Goal: Find specific page/section: Find specific page/section

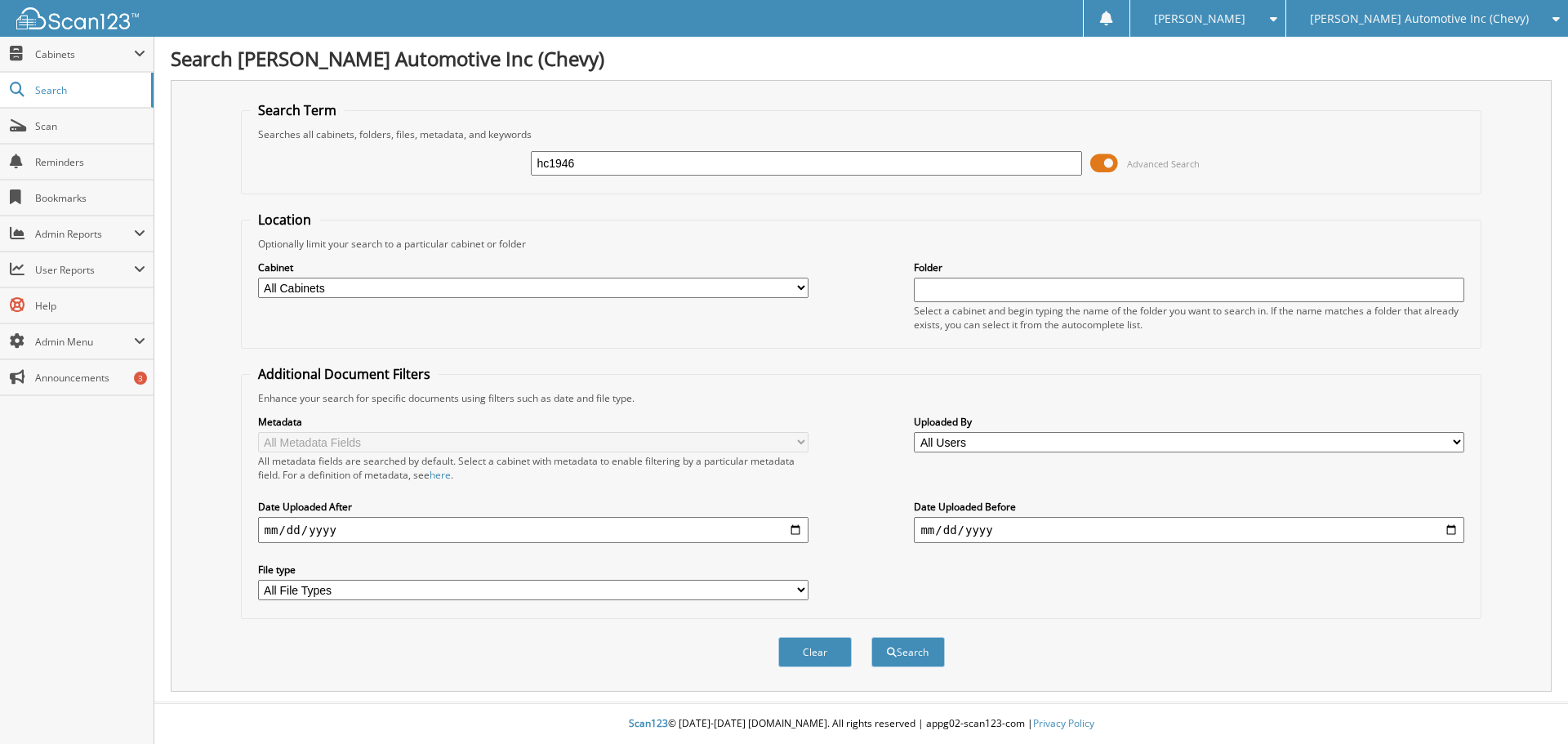
type input "hc1946"
click at [871, 637] on button "Search" at bounding box center [907, 652] width 74 height 30
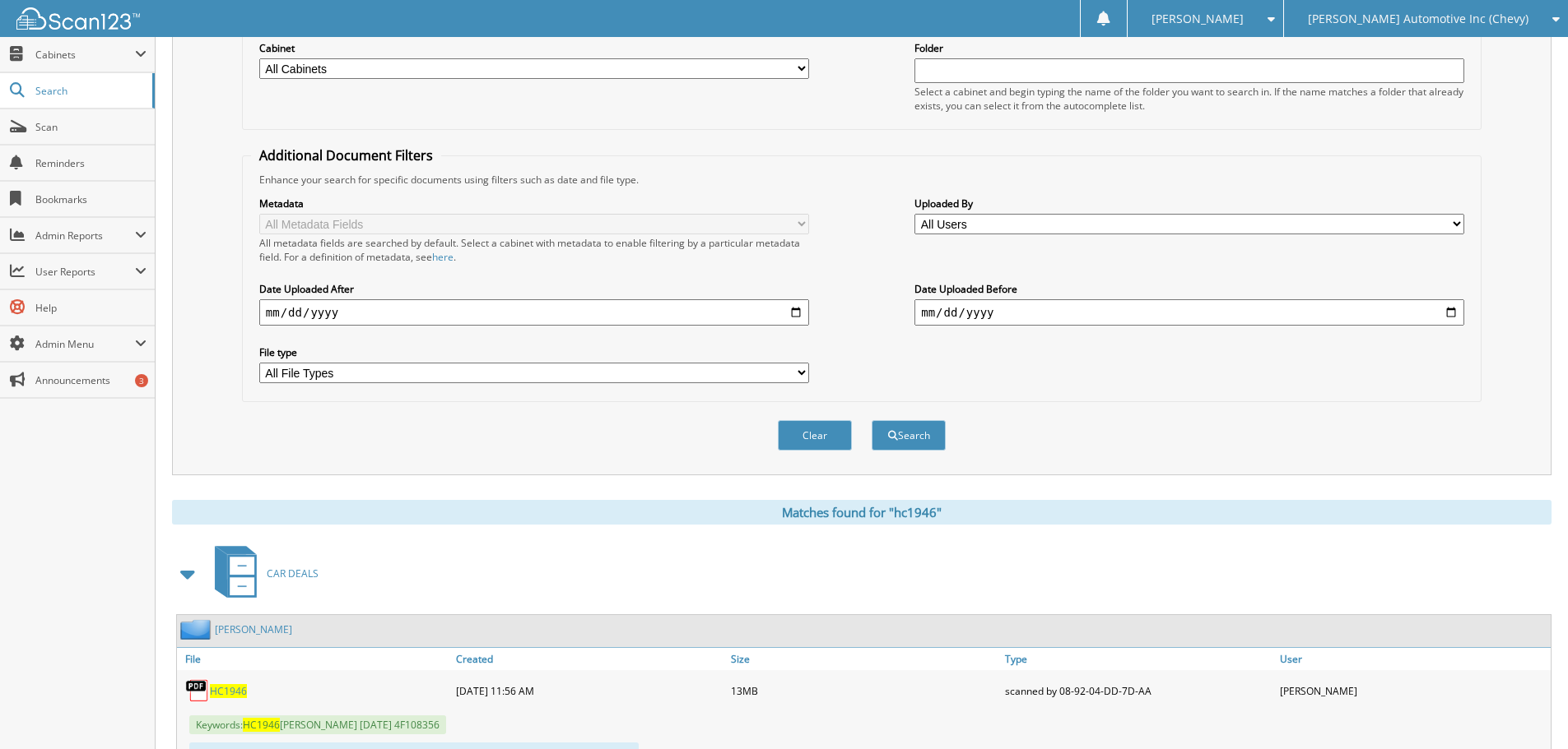
scroll to position [412, 0]
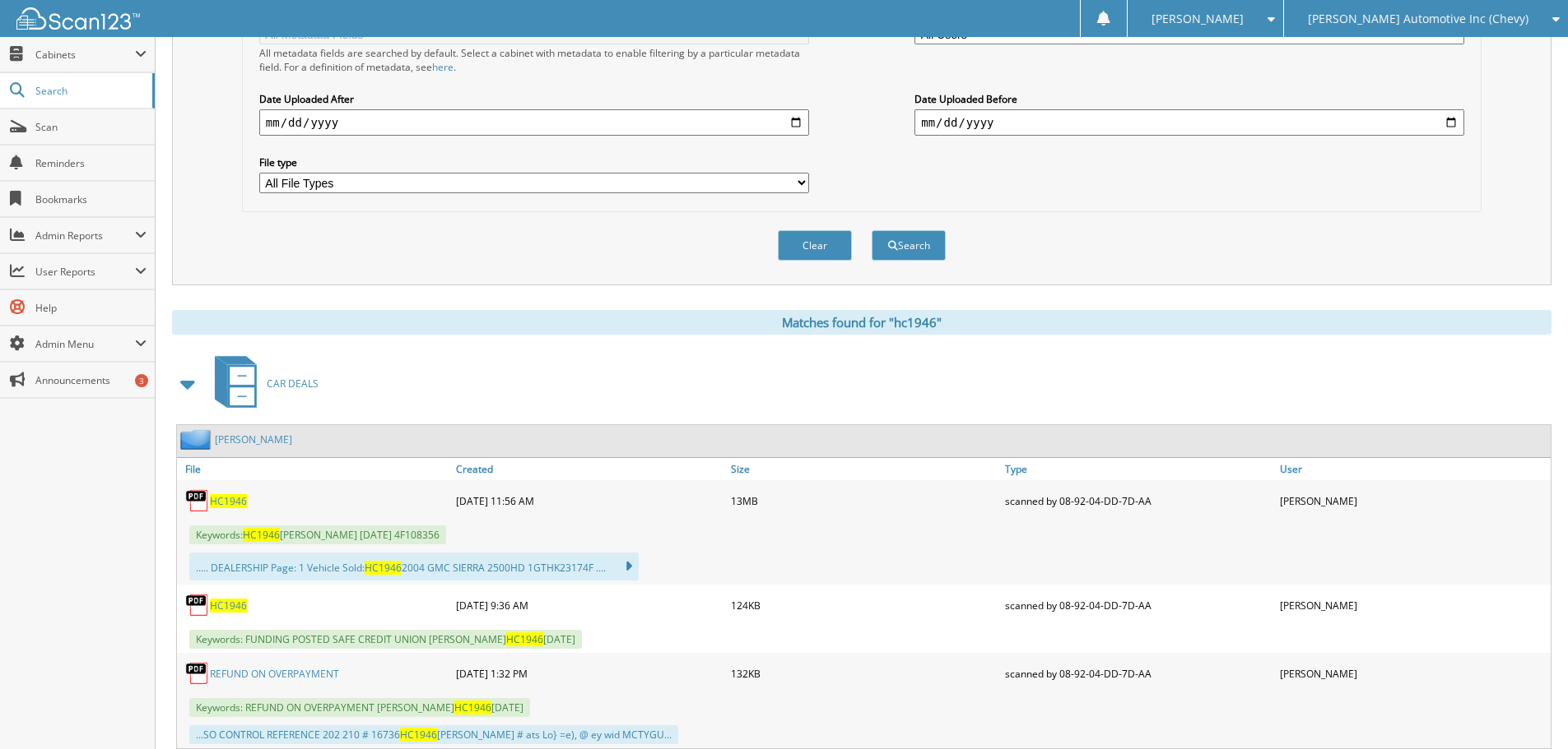
click at [233, 500] on span "HC1946" at bounding box center [229, 501] width 38 height 14
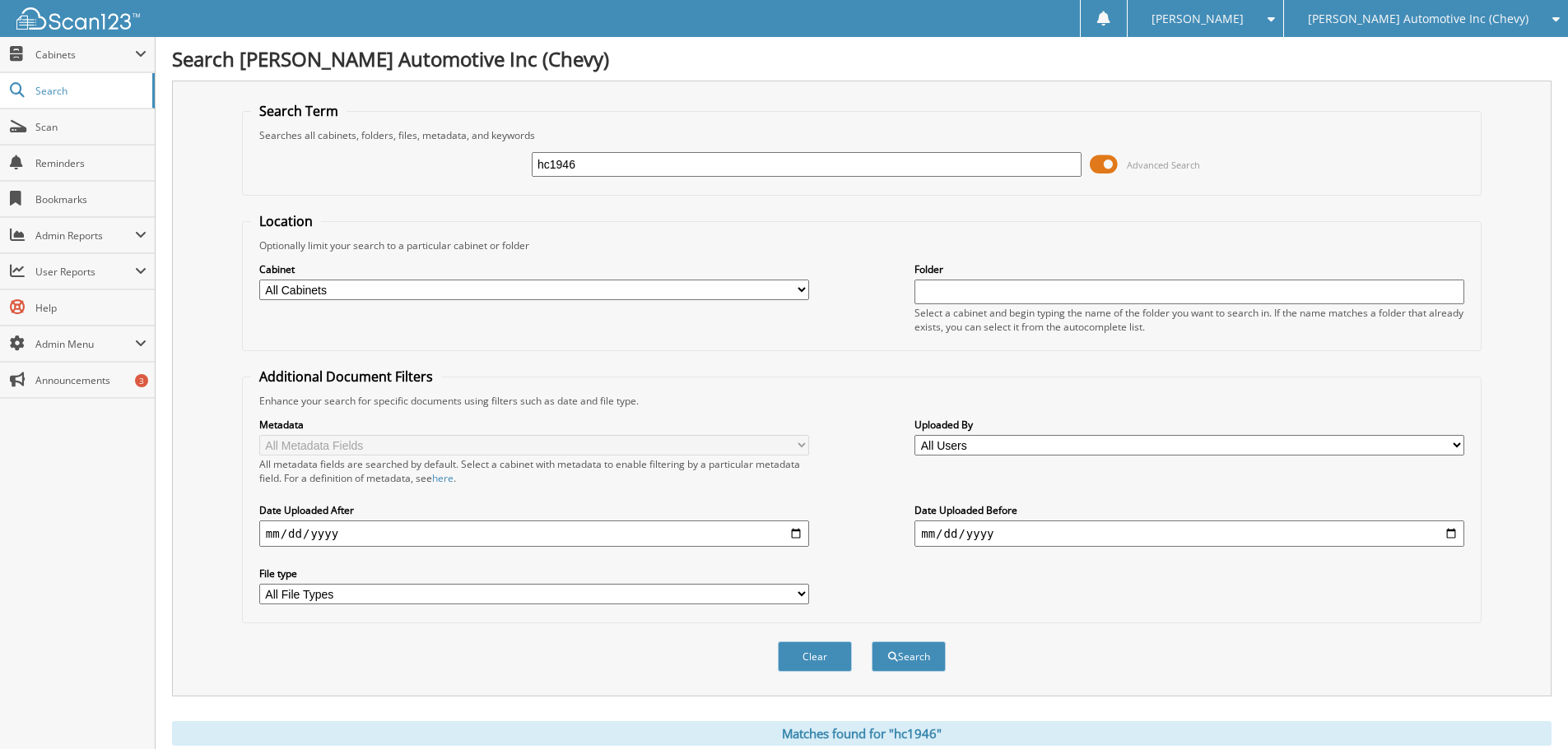
click at [600, 171] on input "hc1946" at bounding box center [806, 164] width 550 height 25
type input "hc1947"
click at [872, 641] on button "Search" at bounding box center [908, 656] width 74 height 31
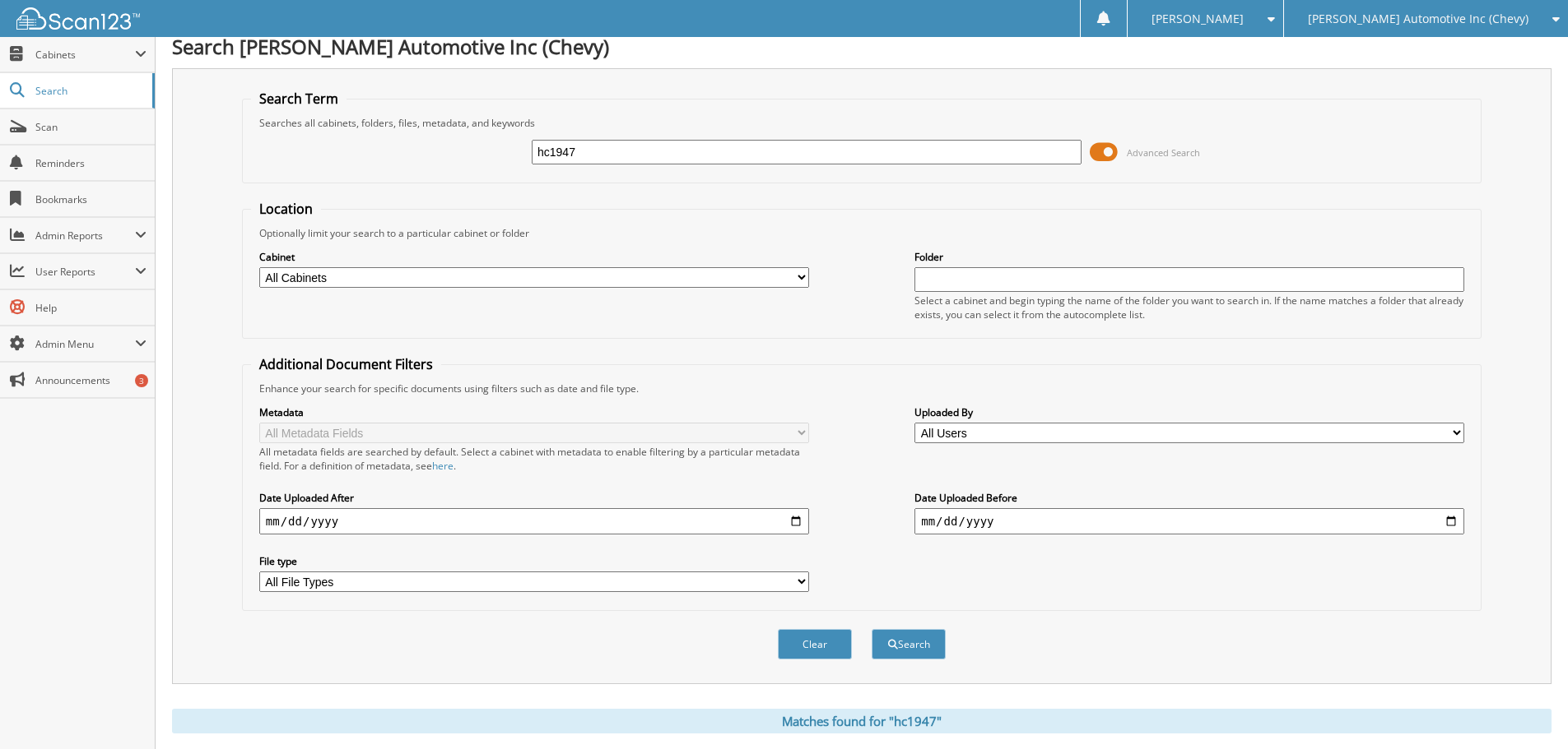
scroll to position [493, 0]
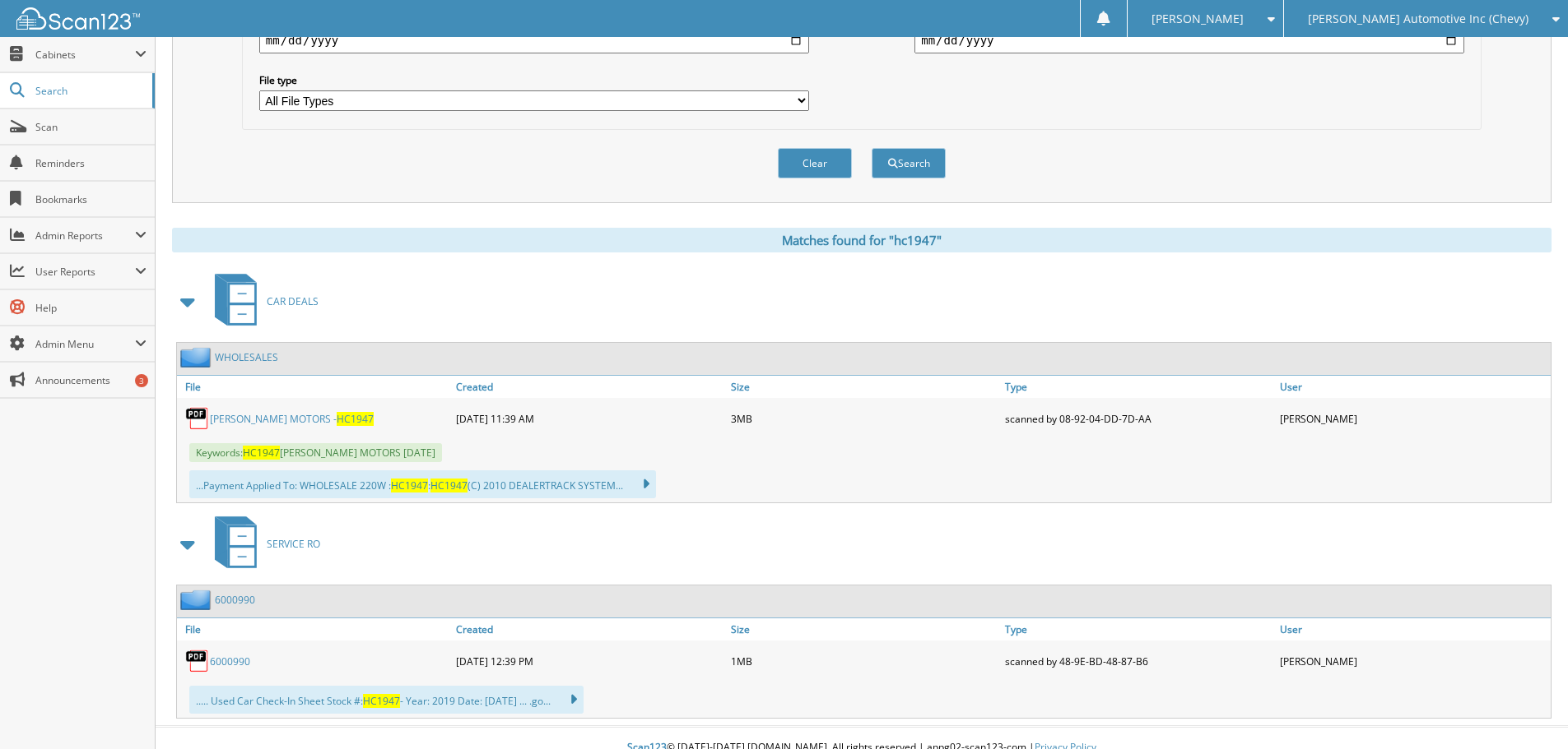
click at [262, 412] on link "HOBLIT MOTORS - HC1947" at bounding box center [292, 419] width 164 height 14
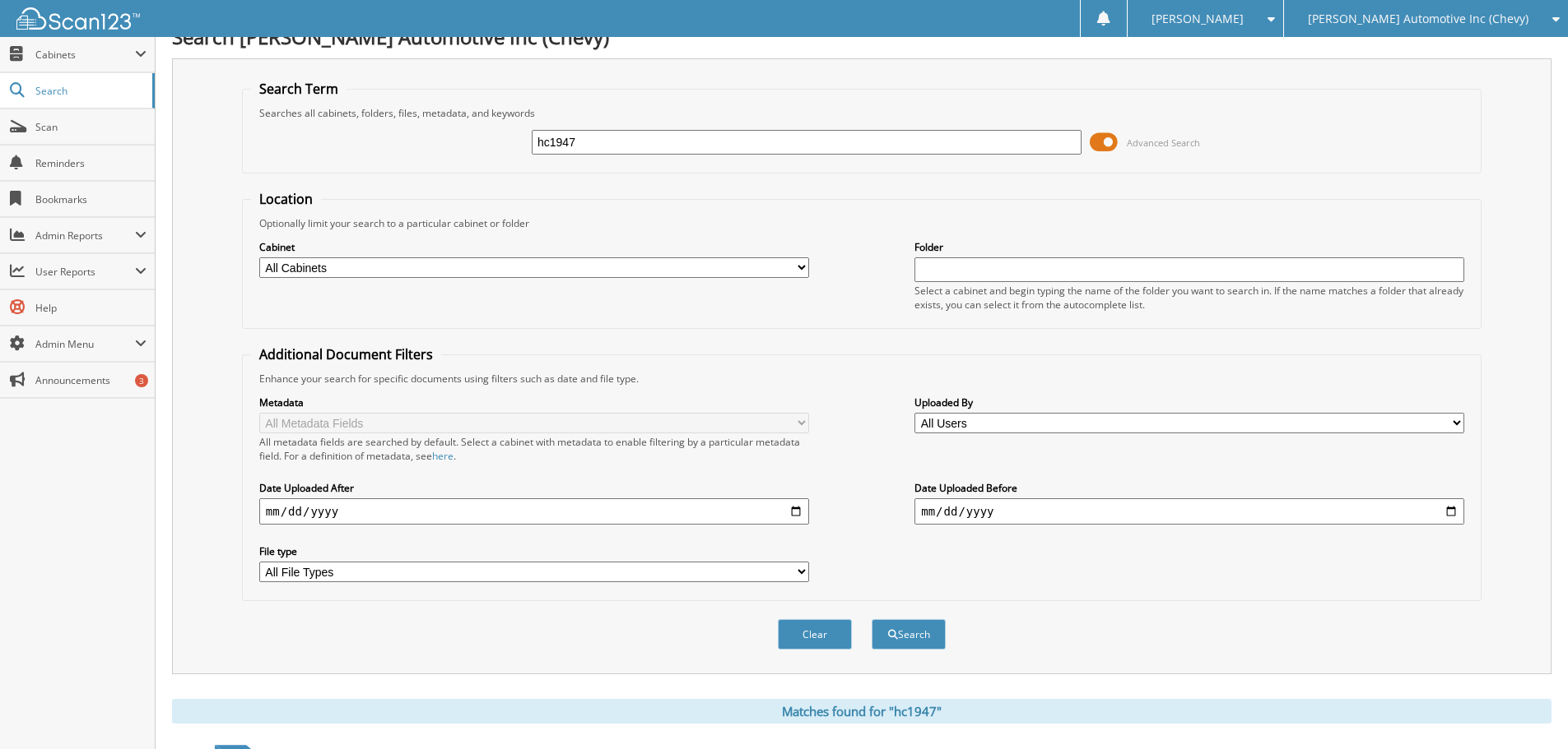
scroll to position [0, 0]
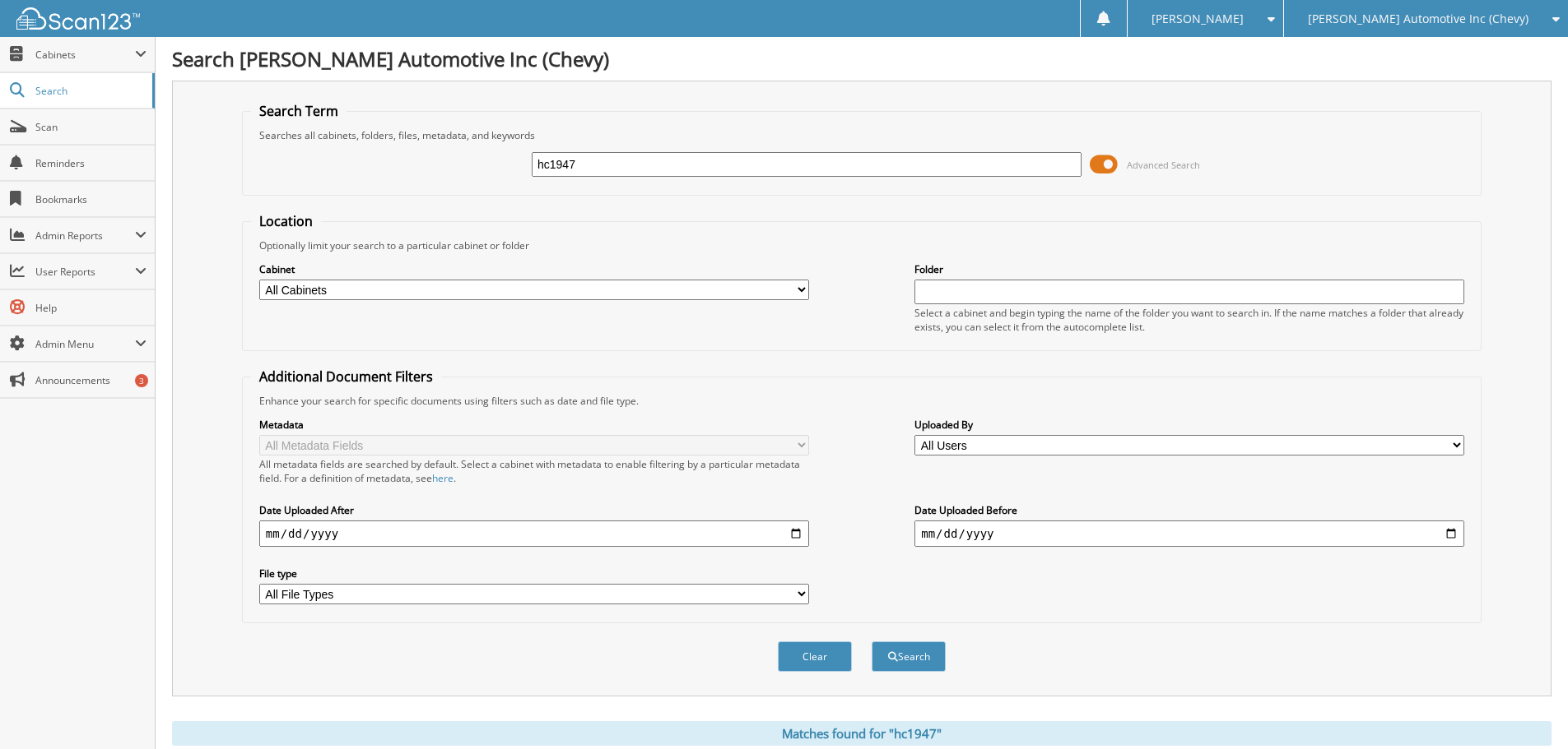
click at [1417, 23] on span "[PERSON_NAME] Automotive Inc (Chevy)" at bounding box center [1417, 19] width 220 height 10
click at [1416, 45] on link "[PERSON_NAME] Motors (Ford)" at bounding box center [1426, 51] width 284 height 29
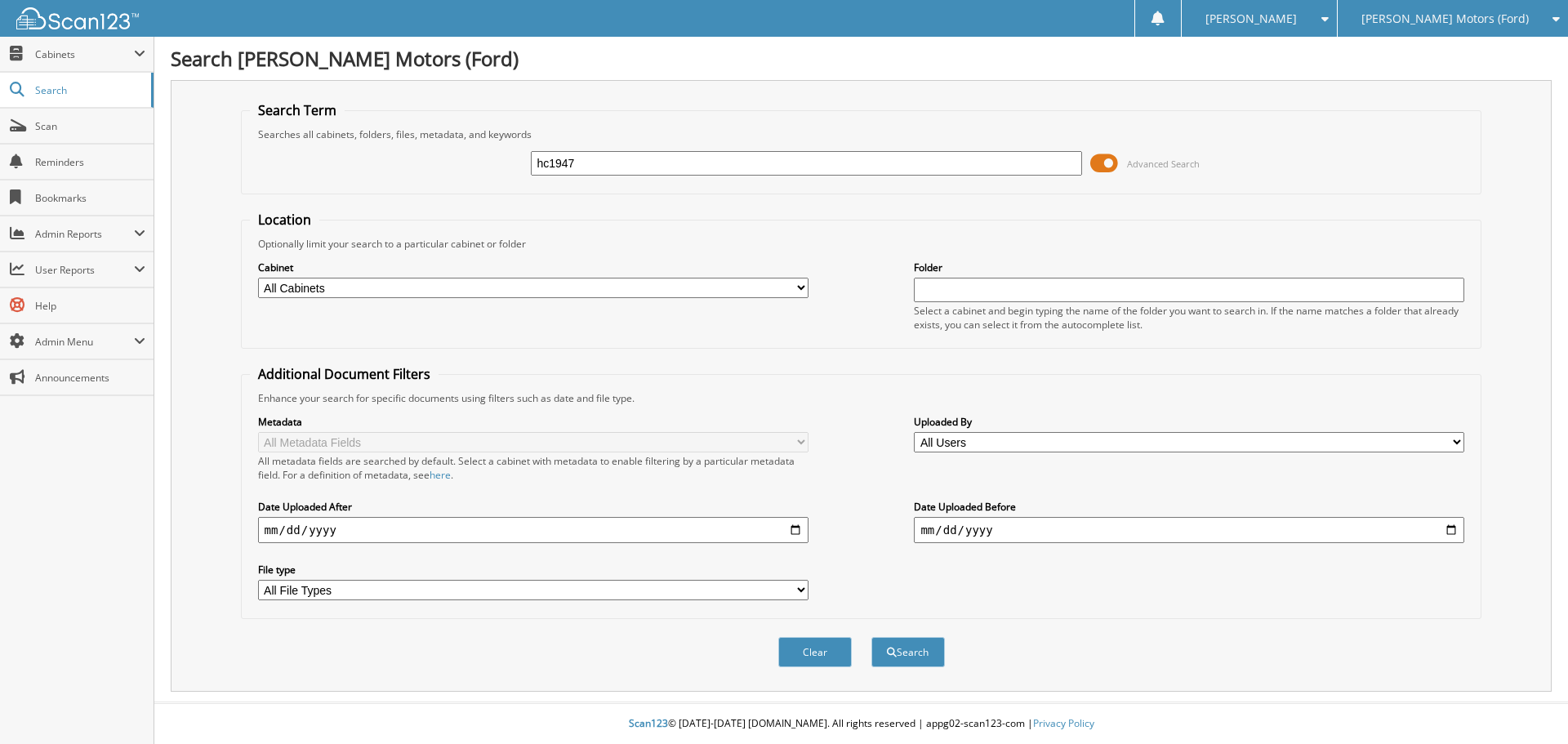
type input "hc1947"
click at [871, 637] on button "Search" at bounding box center [907, 652] width 74 height 30
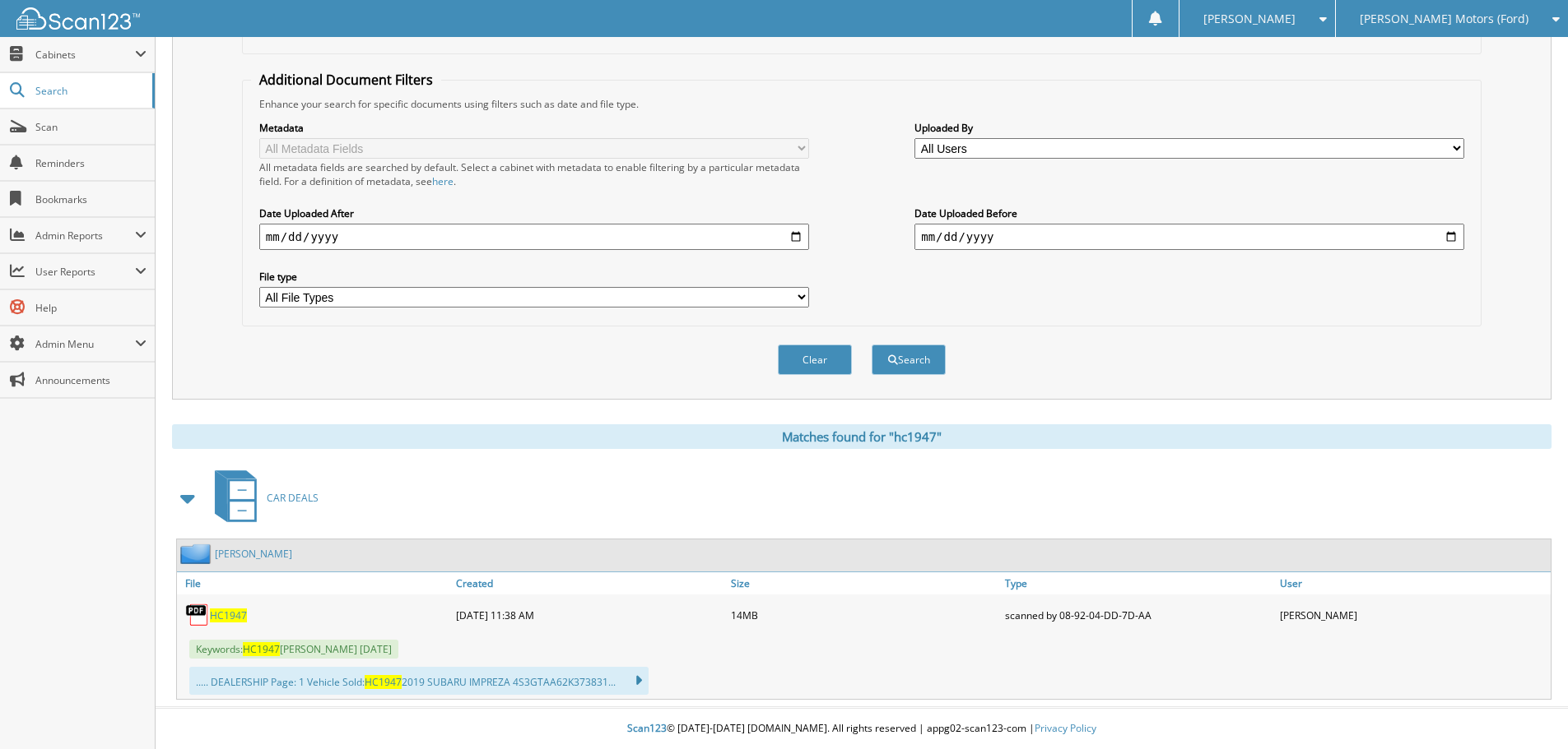
click at [219, 619] on span "HC1947" at bounding box center [229, 616] width 38 height 14
